Goal: Find specific page/section: Find specific page/section

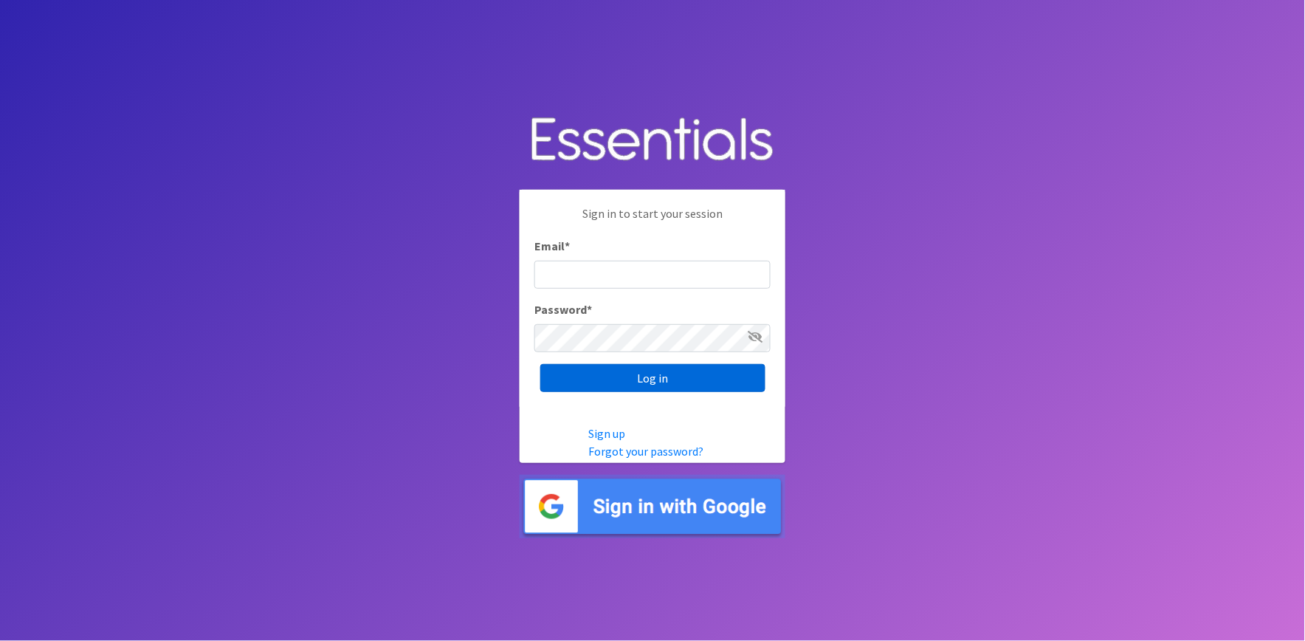
type input "[PERSON_NAME][EMAIL_ADDRESS][DOMAIN_NAME]"
click at [646, 377] on input "Log in" at bounding box center [652, 378] width 225 height 28
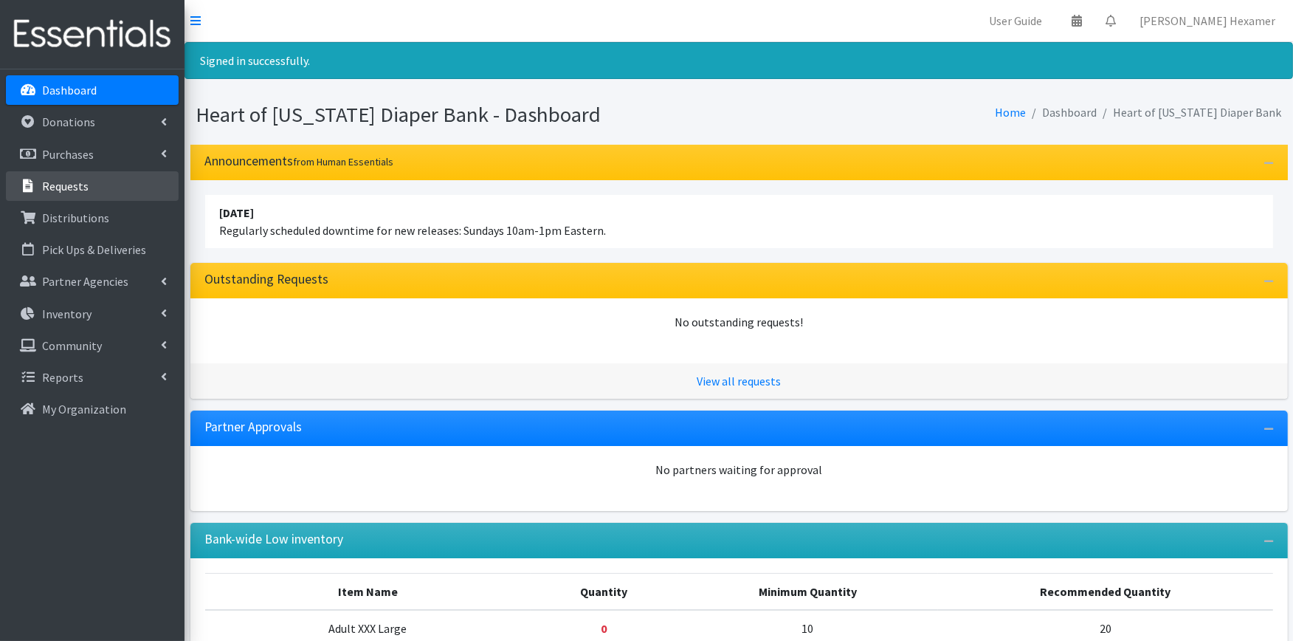
click at [49, 182] on p "Requests" at bounding box center [65, 186] width 47 height 15
